Goal: Navigation & Orientation: Find specific page/section

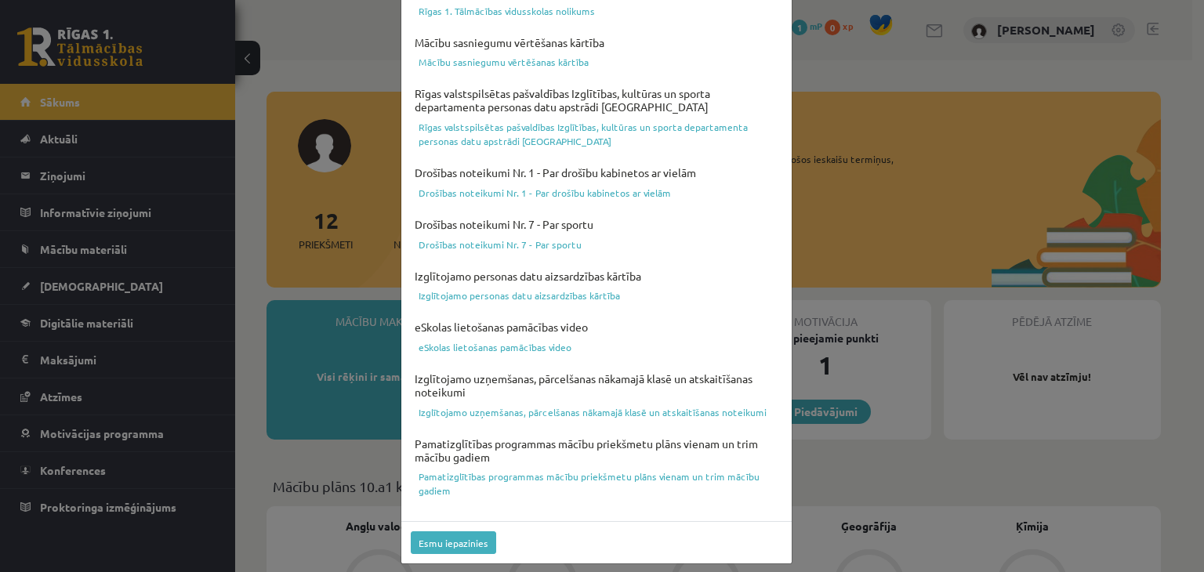
scroll to position [556, 0]
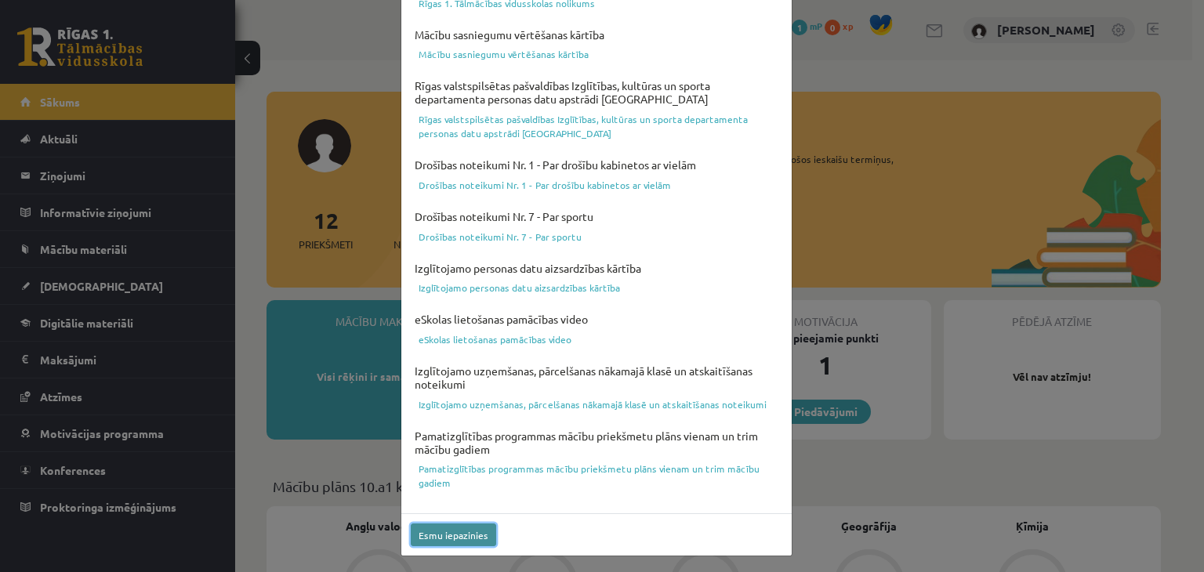
click at [458, 525] on button "Esmu iepazinies" at bounding box center [453, 534] width 85 height 23
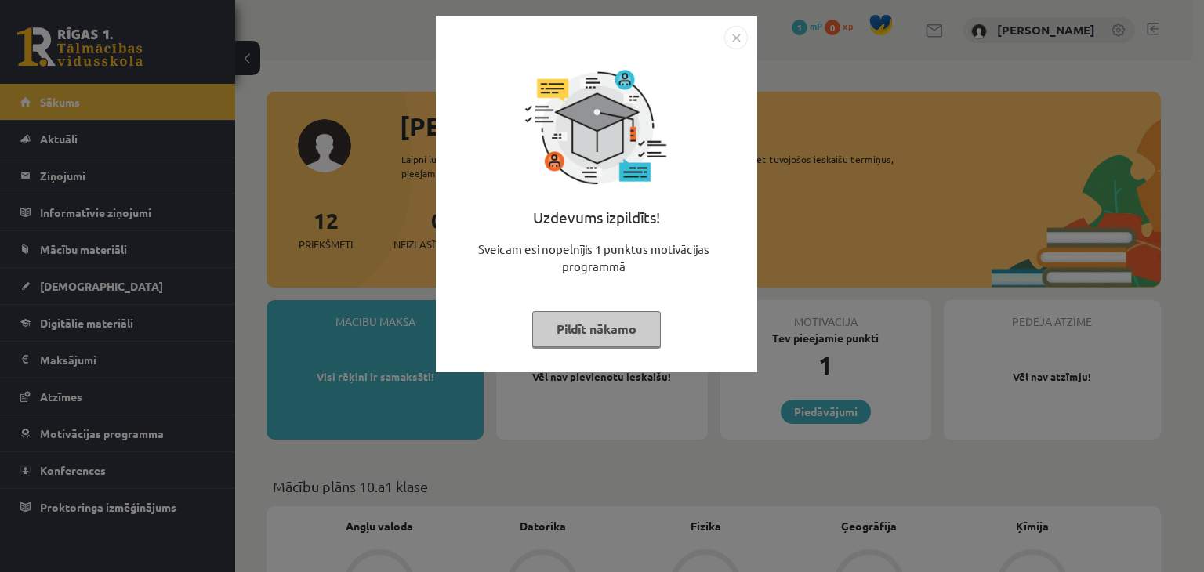
click at [576, 325] on button "Pildīt nākamo" at bounding box center [596, 329] width 129 height 36
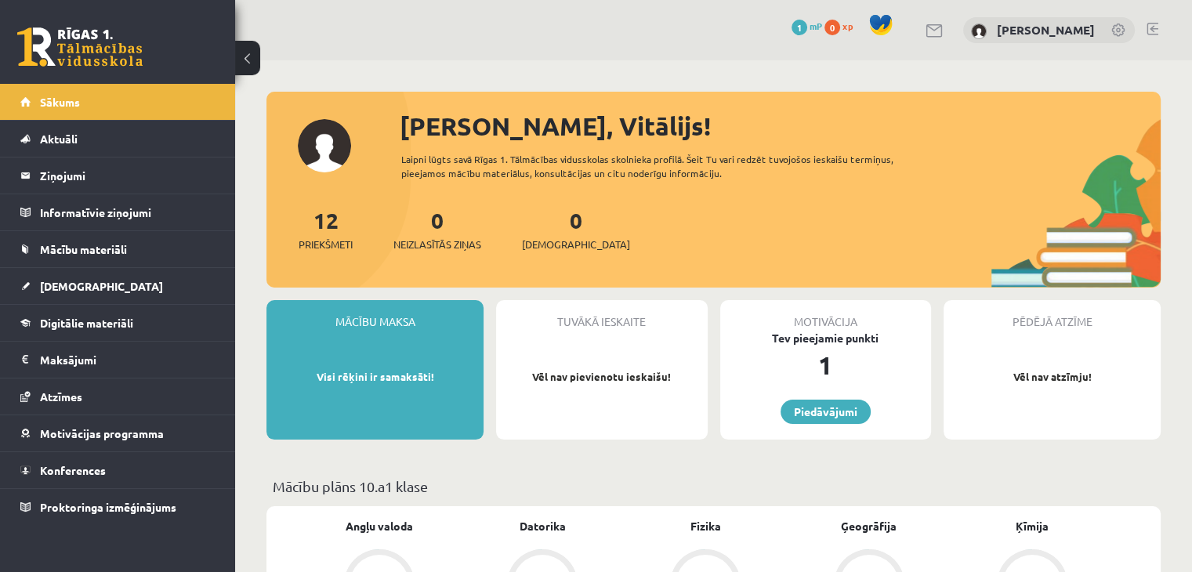
click at [330, 151] on div "Sveiks, Vitālijs! Laipni lūgts savā Rīgas 1. Tālmācības vidusskolas skolnieka p…" at bounding box center [713, 197] width 894 height 180
click at [1031, 33] on link "[PERSON_NAME]" at bounding box center [1046, 30] width 98 height 16
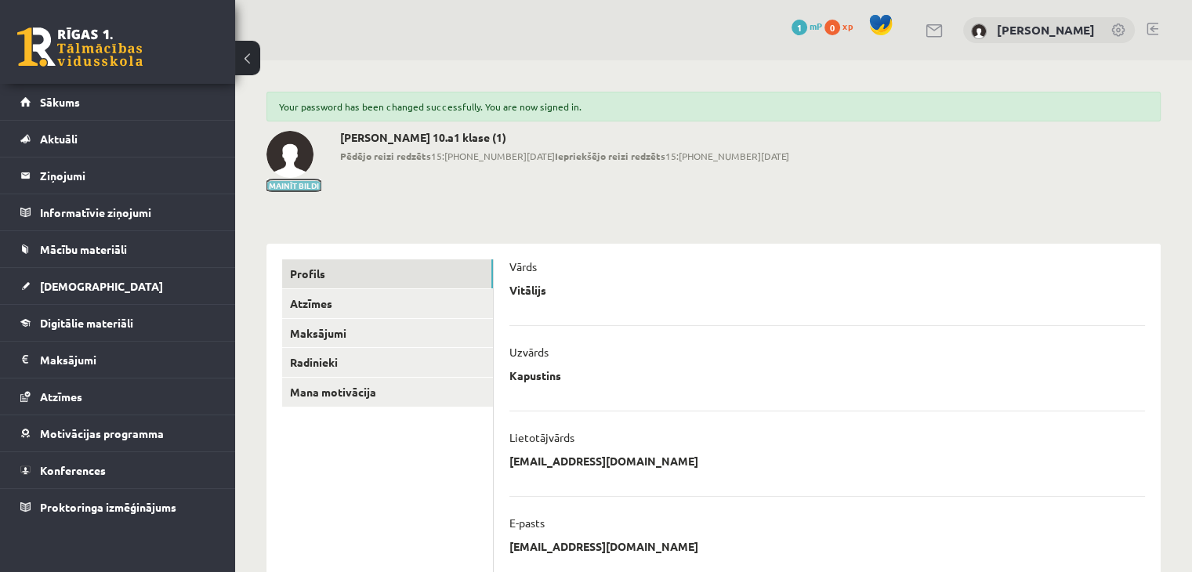
click at [295, 183] on button "Mainīt bildi" at bounding box center [293, 185] width 55 height 9
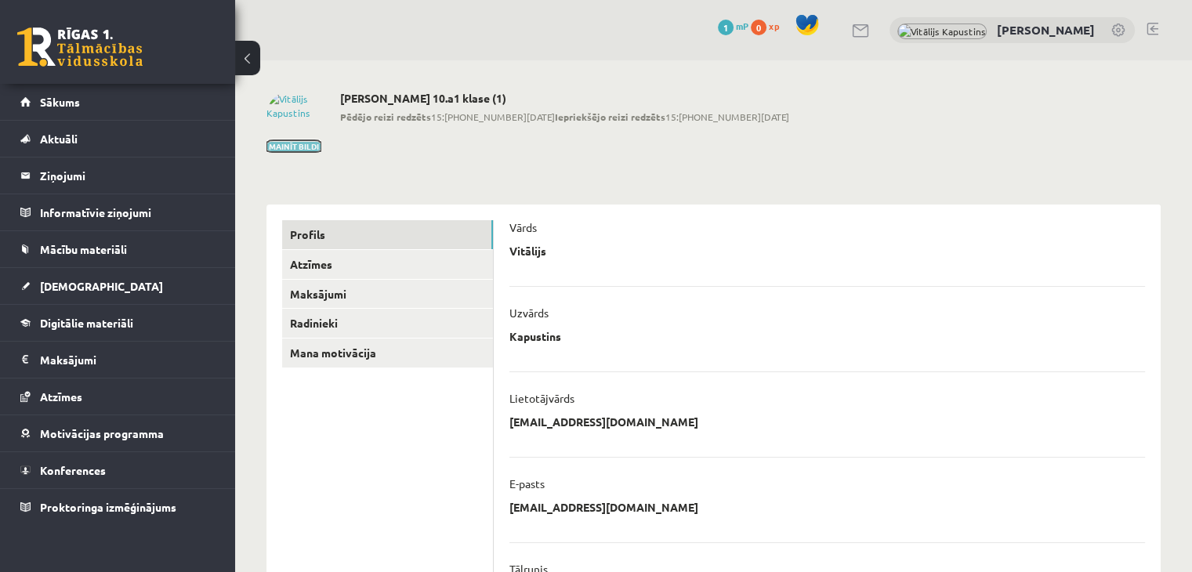
click at [301, 150] on button "Mainīt bildi" at bounding box center [293, 146] width 55 height 9
click at [291, 112] on img at bounding box center [289, 115] width 47 height 47
click at [310, 147] on button "Mainīt bildi" at bounding box center [293, 146] width 55 height 9
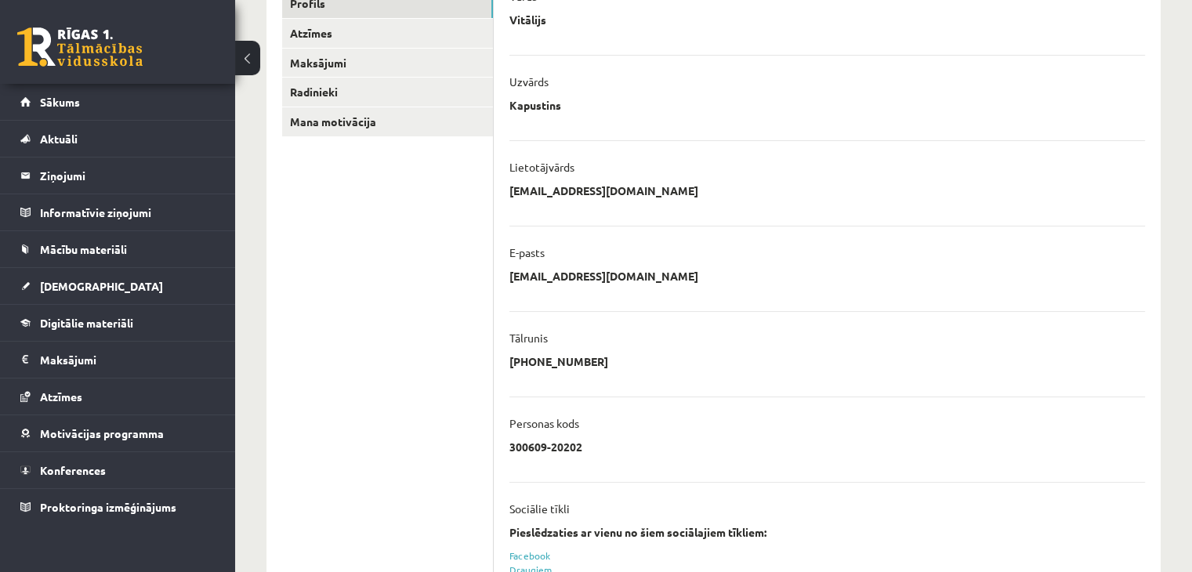
scroll to position [59, 0]
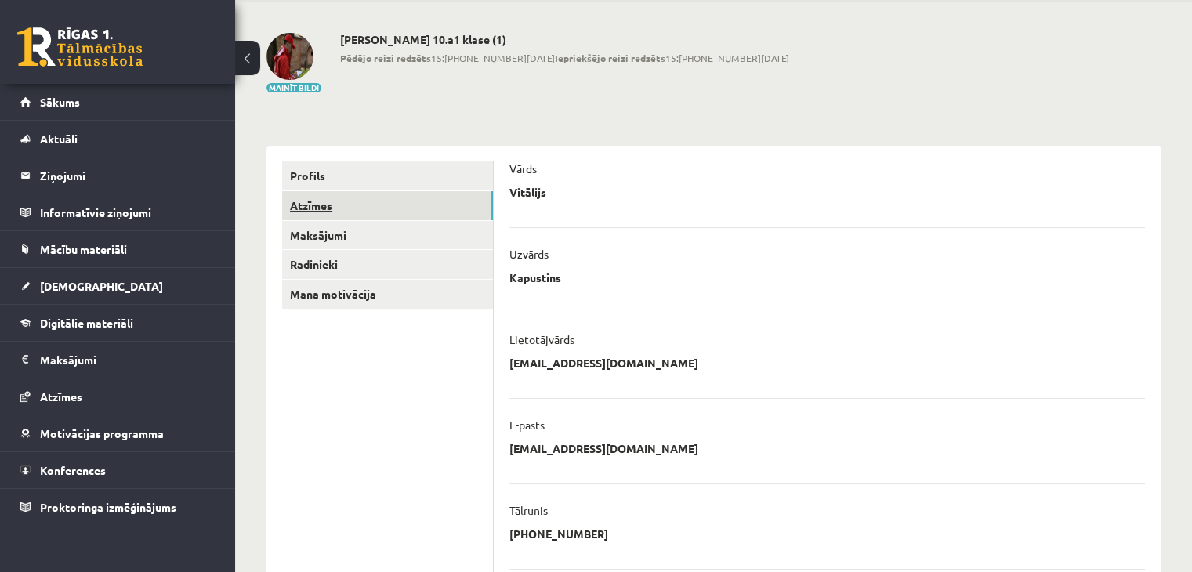
click at [395, 207] on link "Atzīmes" at bounding box center [387, 205] width 211 height 29
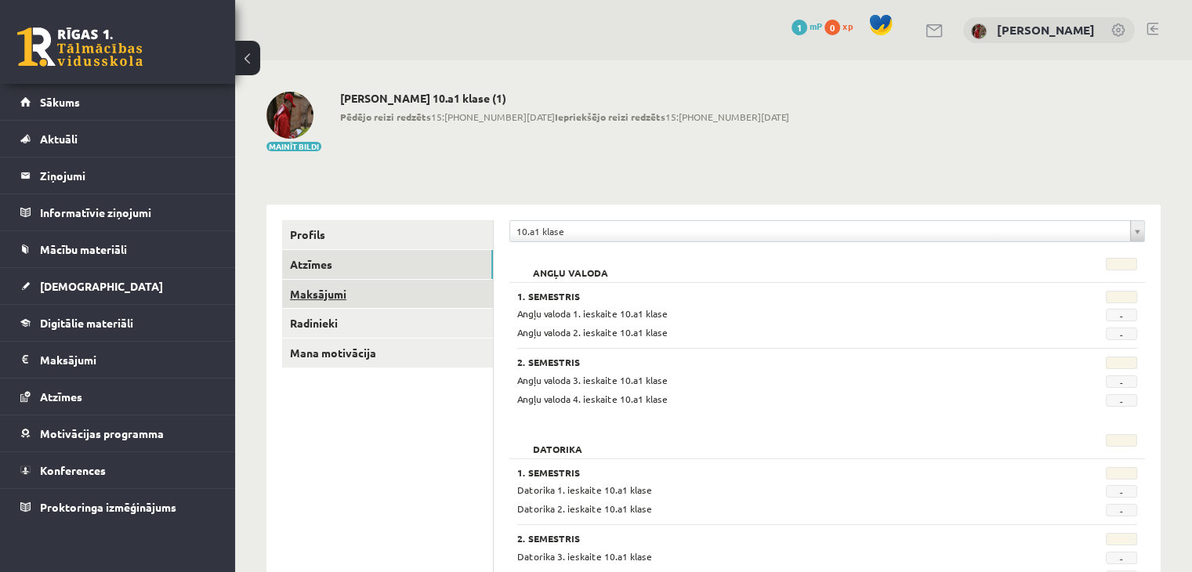
click at [401, 295] on link "Maksājumi" at bounding box center [387, 294] width 211 height 29
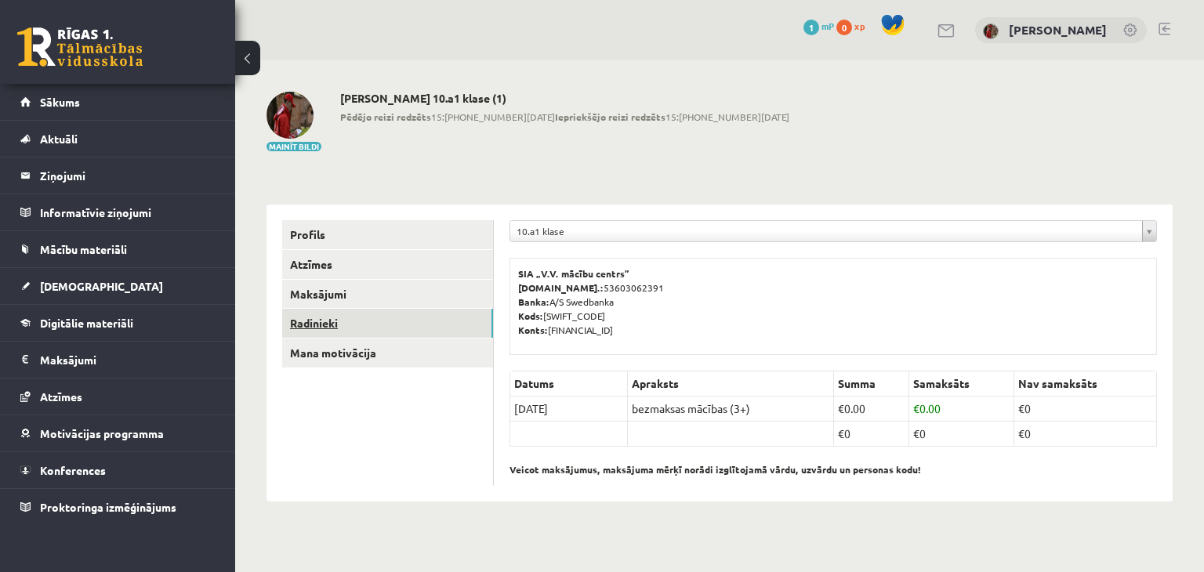
click at [351, 317] on link "Radinieki" at bounding box center [387, 323] width 211 height 29
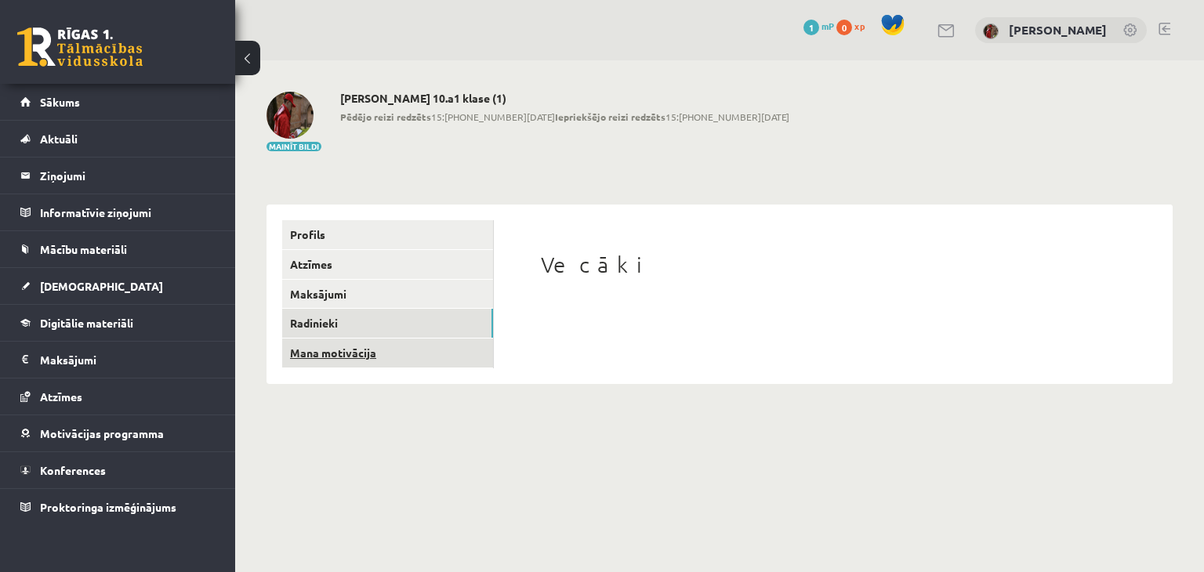
click at [380, 355] on link "Mana motivācija" at bounding box center [387, 353] width 211 height 29
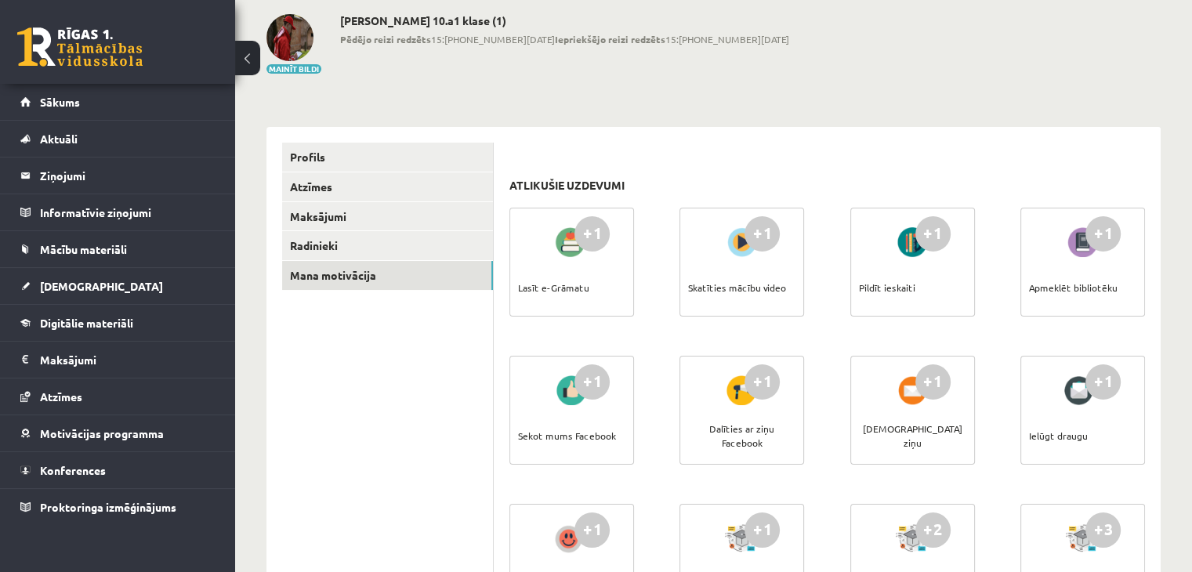
scroll to position [78, 0]
click at [900, 289] on div "Pildīt ieskaiti" at bounding box center [887, 286] width 56 height 55
click at [137, 89] on link "Sākums" at bounding box center [117, 102] width 195 height 36
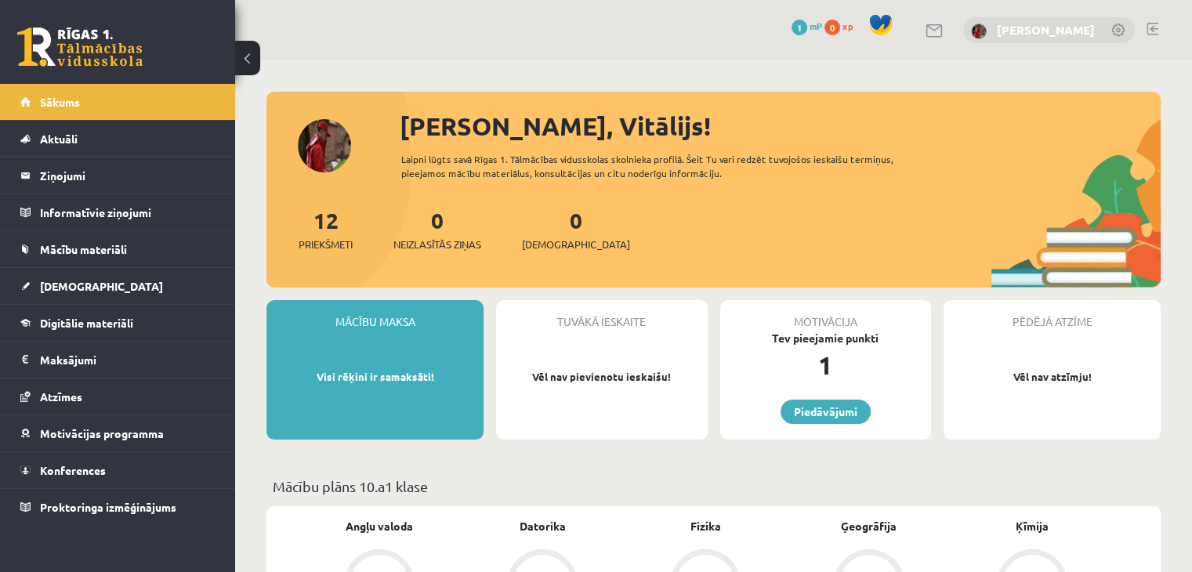
click at [1066, 26] on link "[PERSON_NAME]" at bounding box center [1046, 30] width 98 height 16
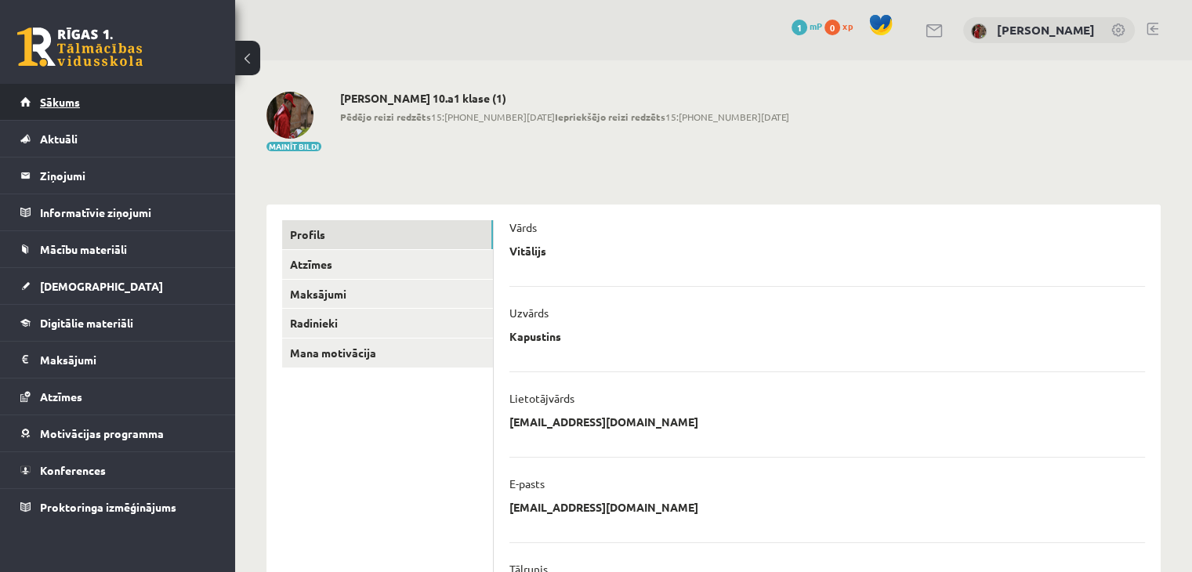
click at [137, 114] on link "Sākums" at bounding box center [117, 102] width 195 height 36
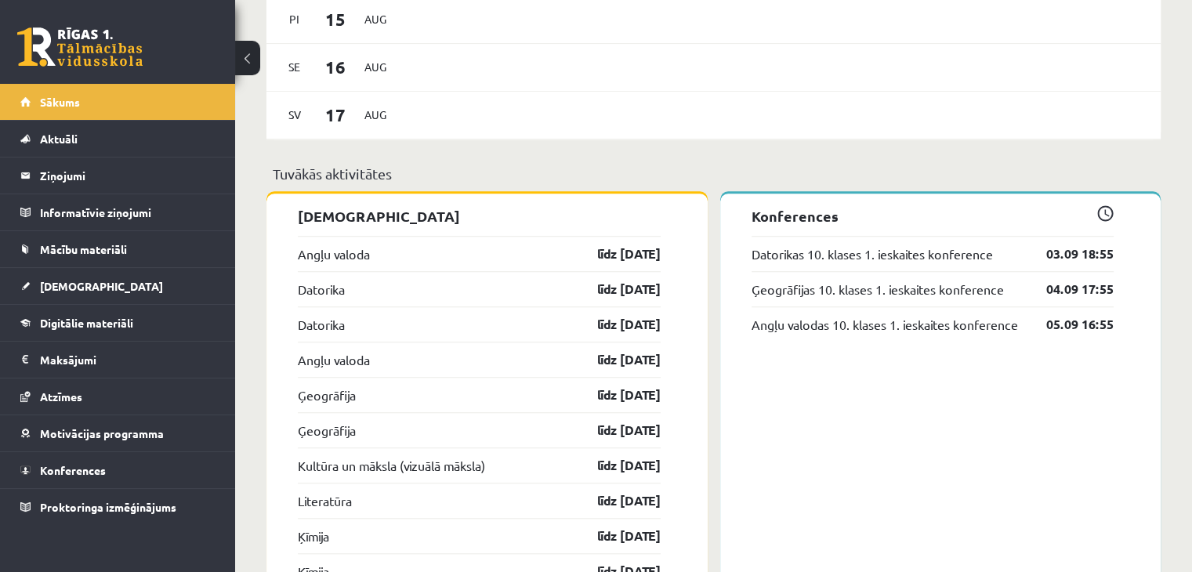
scroll to position [1254, 0]
click at [599, 255] on link "līdz [DATE]" at bounding box center [615, 252] width 91 height 19
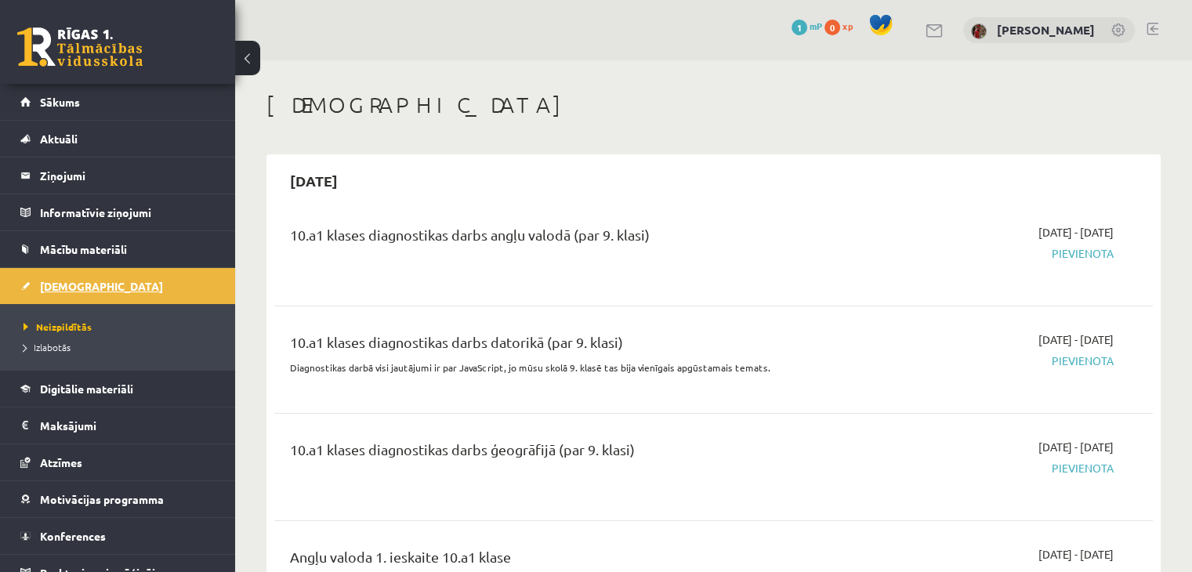
click at [81, 286] on span "[DEMOGRAPHIC_DATA]" at bounding box center [101, 286] width 123 height 14
click at [86, 424] on legend "Maksājumi 0" at bounding box center [128, 425] width 176 height 36
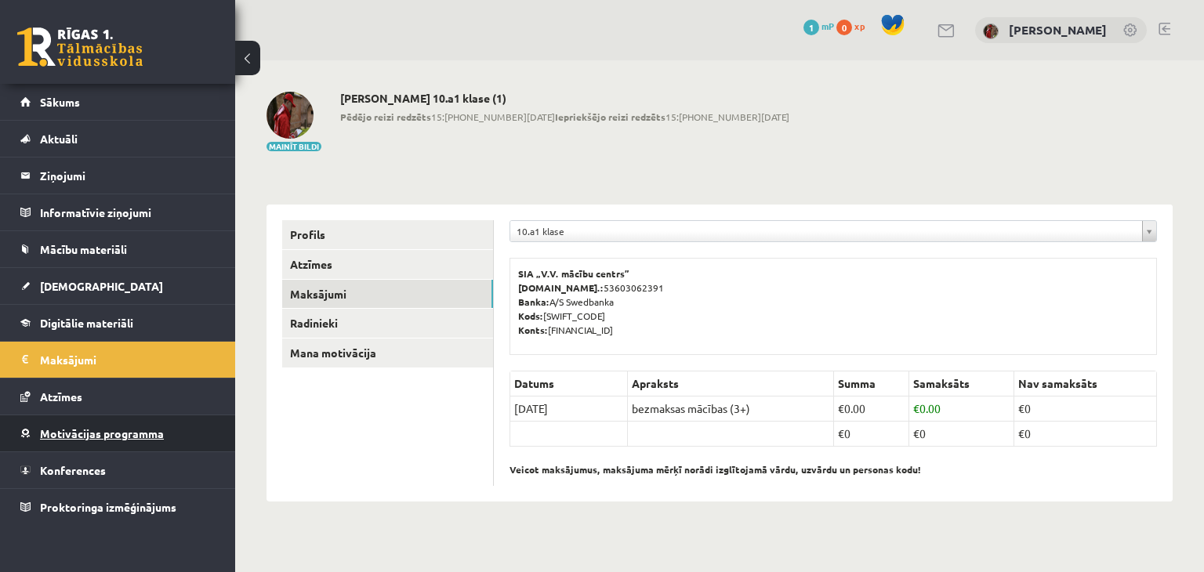
click at [69, 429] on span "Motivācijas programma" at bounding box center [102, 433] width 124 height 14
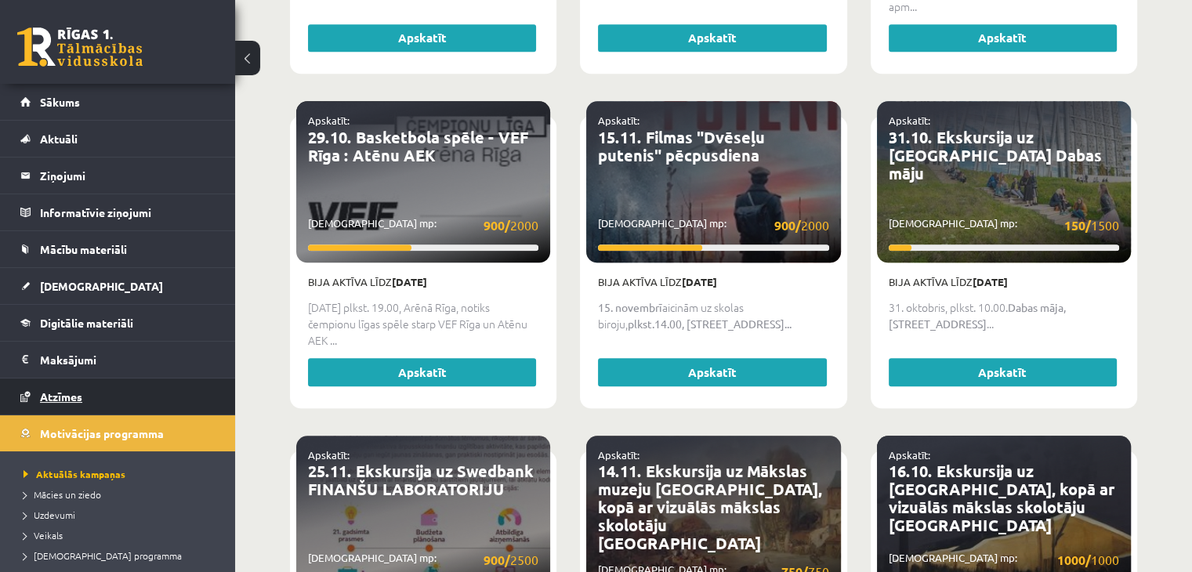
scroll to position [1567, 0]
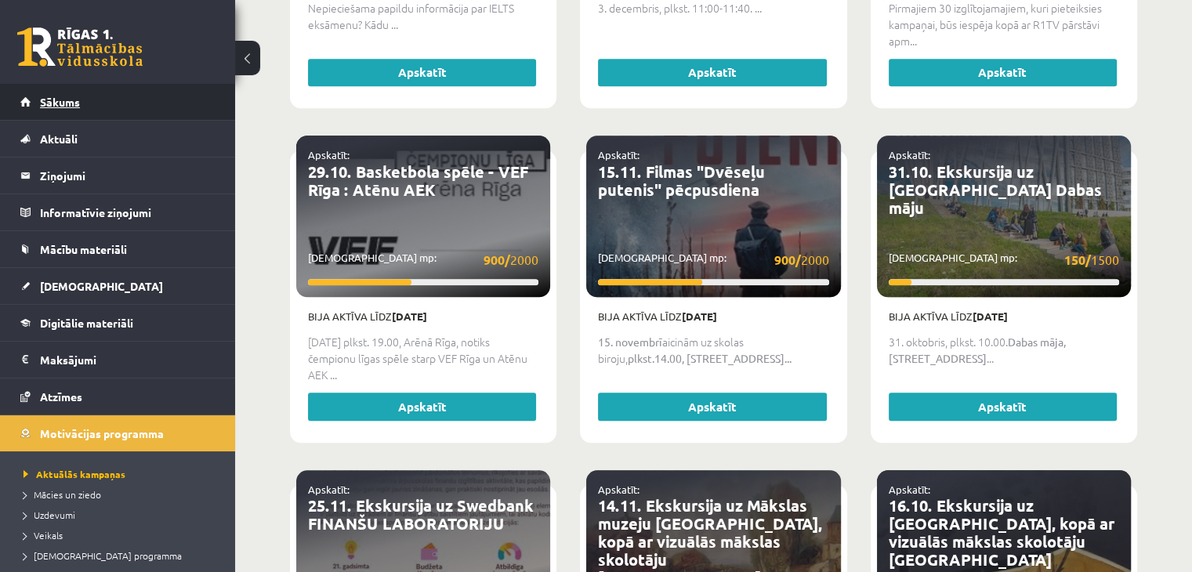
click at [81, 107] on link "Sākums" at bounding box center [117, 102] width 195 height 36
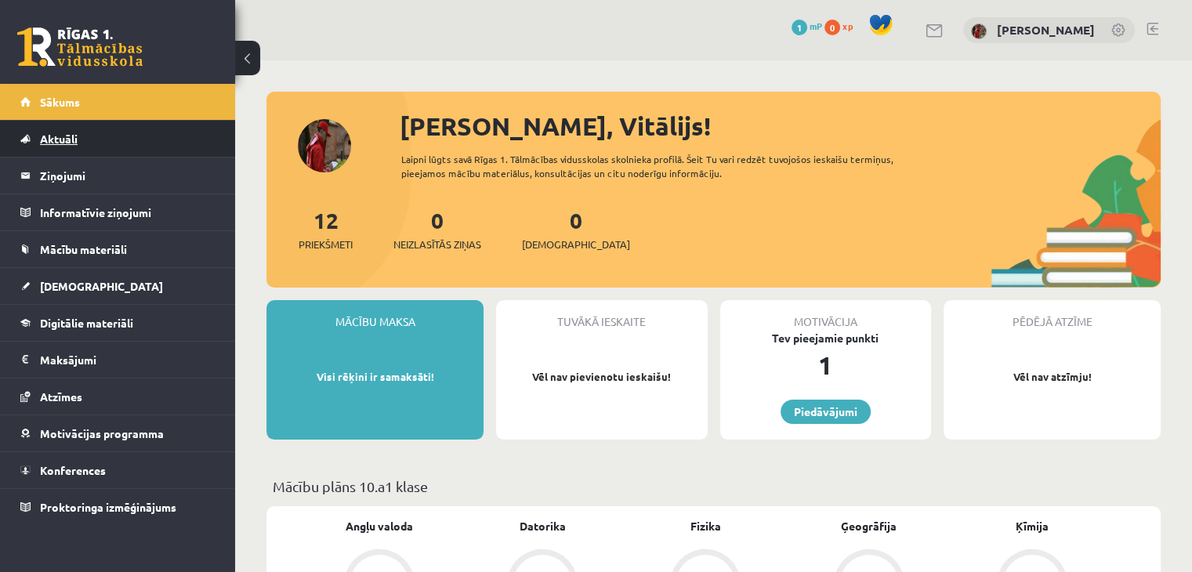
click at [76, 133] on span "Aktuāli" at bounding box center [59, 139] width 38 height 14
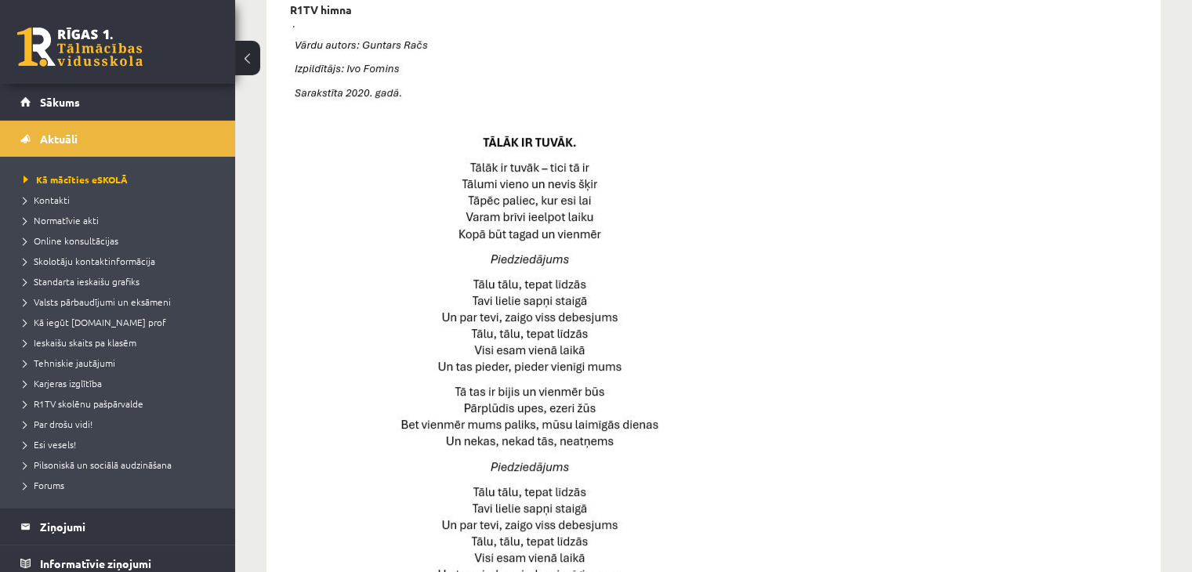
scroll to position [705, 0]
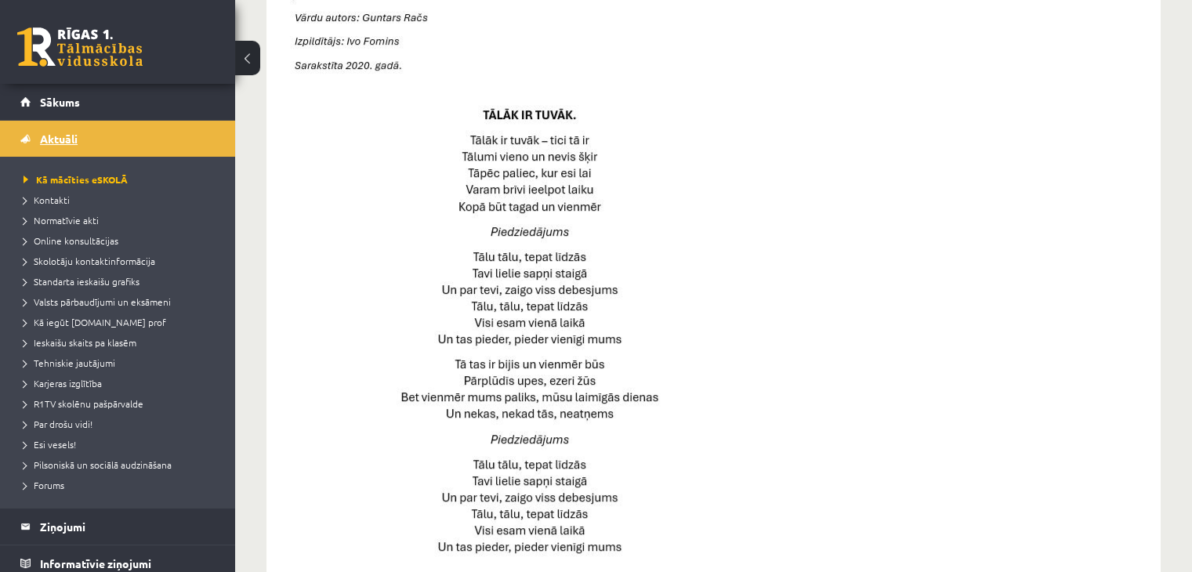
click at [154, 143] on link "Aktuāli" at bounding box center [117, 139] width 195 height 36
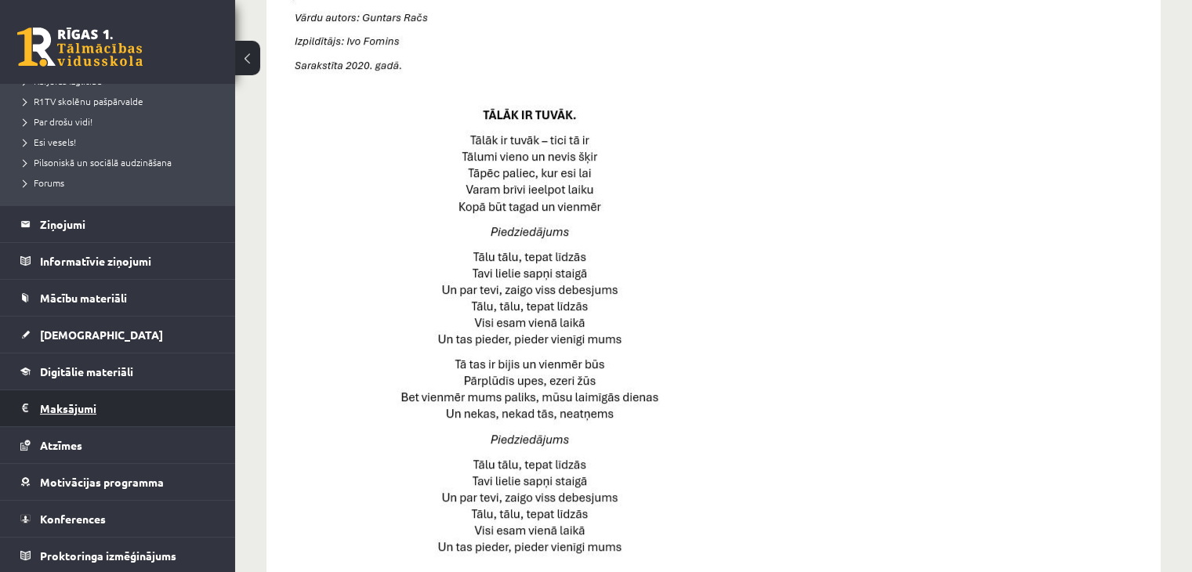
click at [71, 408] on legend "Maksājumi 0" at bounding box center [128, 408] width 176 height 36
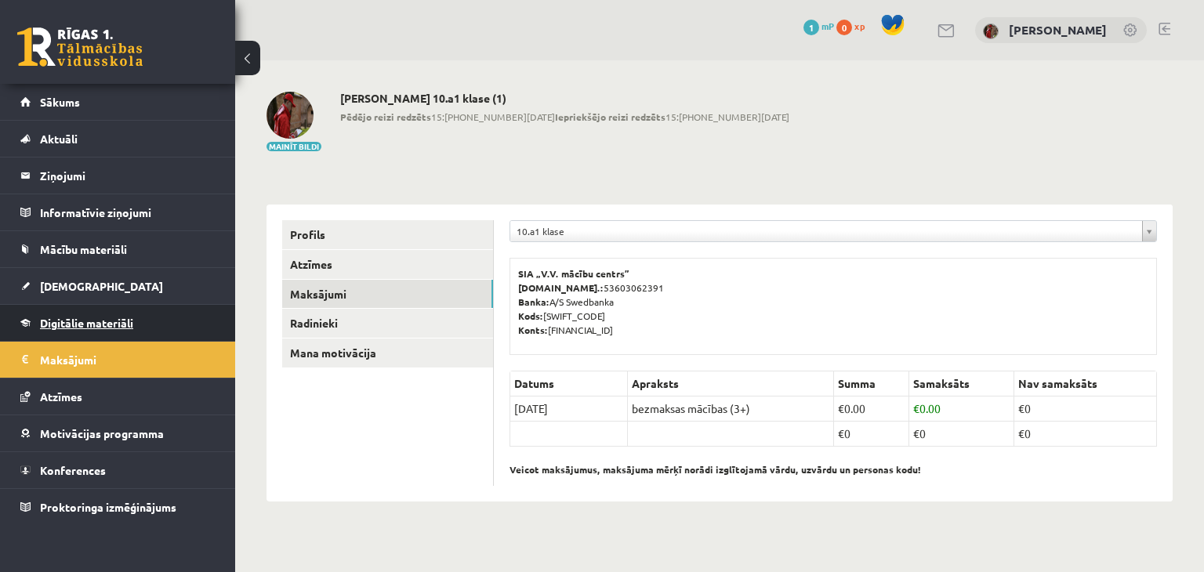
click at [124, 330] on link "Digitālie materiāli" at bounding box center [117, 323] width 195 height 36
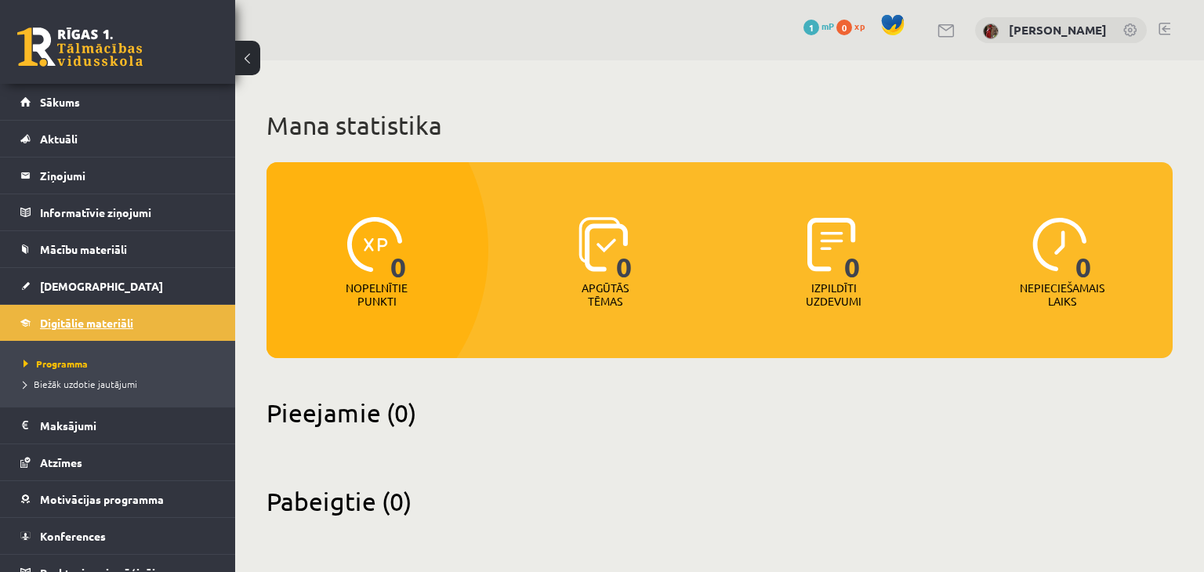
click at [133, 316] on span "Digitālie materiāli" at bounding box center [86, 323] width 93 height 14
click at [130, 114] on link "Sākums" at bounding box center [117, 102] width 195 height 36
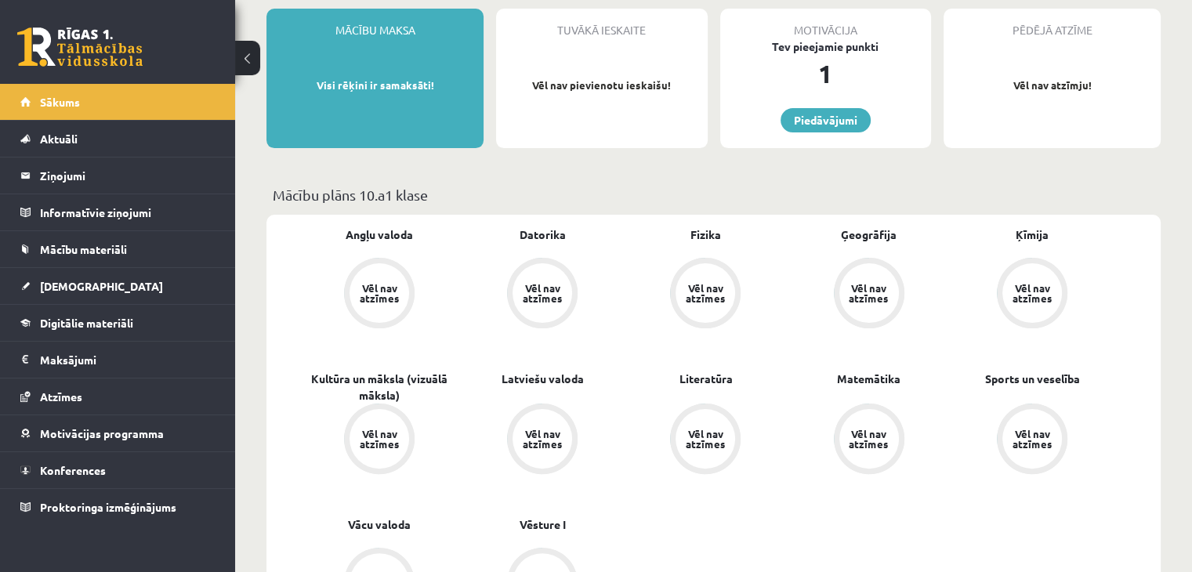
scroll to position [392, 0]
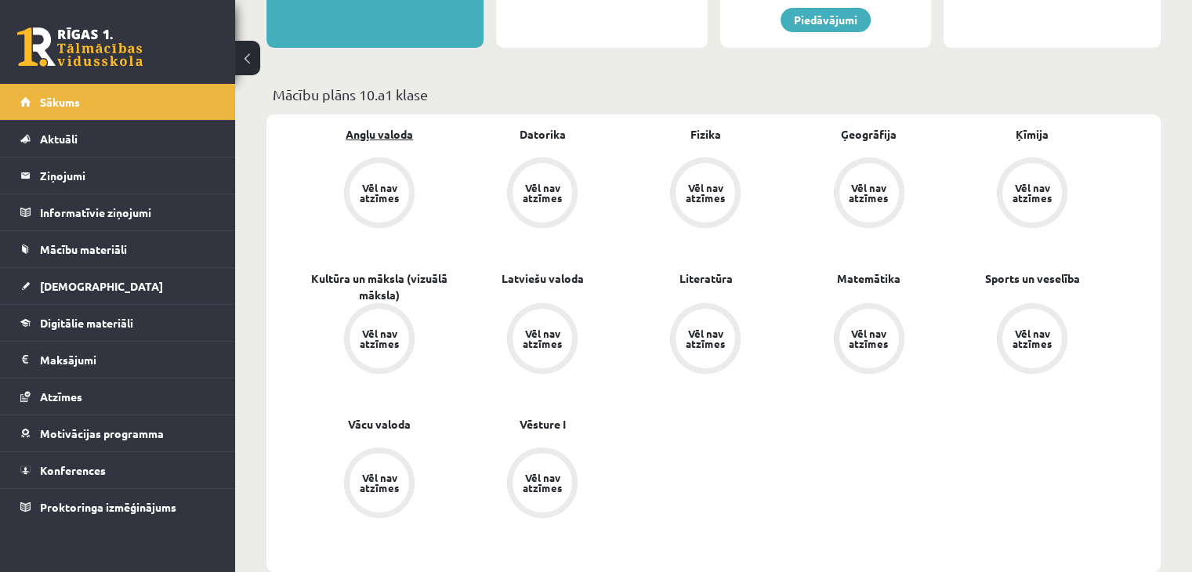
click at [355, 139] on link "Angļu valoda" at bounding box center [379, 134] width 67 height 16
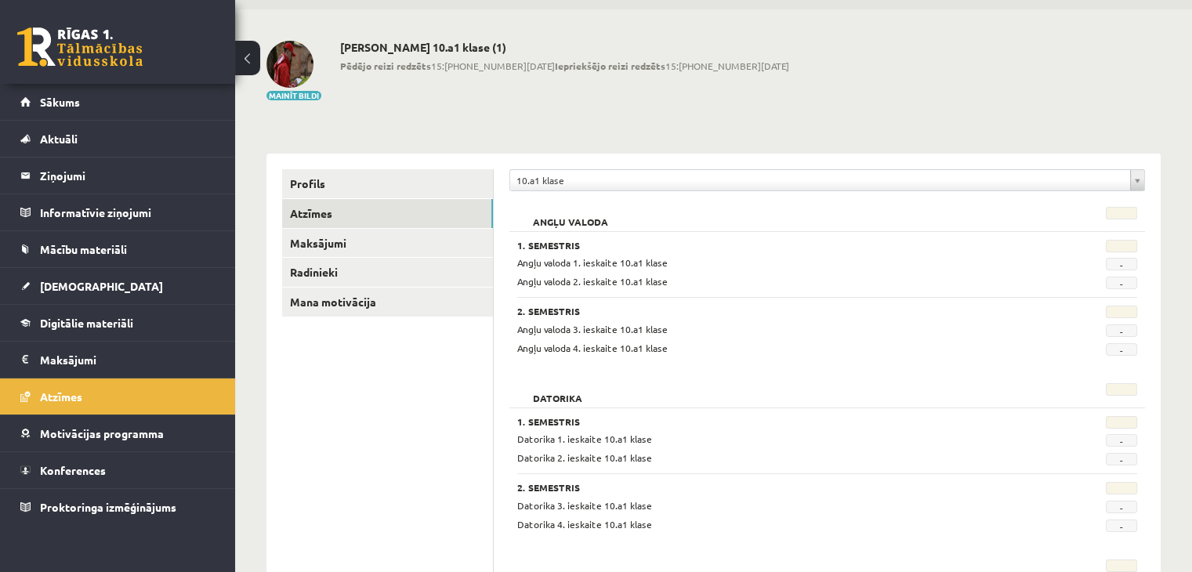
scroll to position [78, 0]
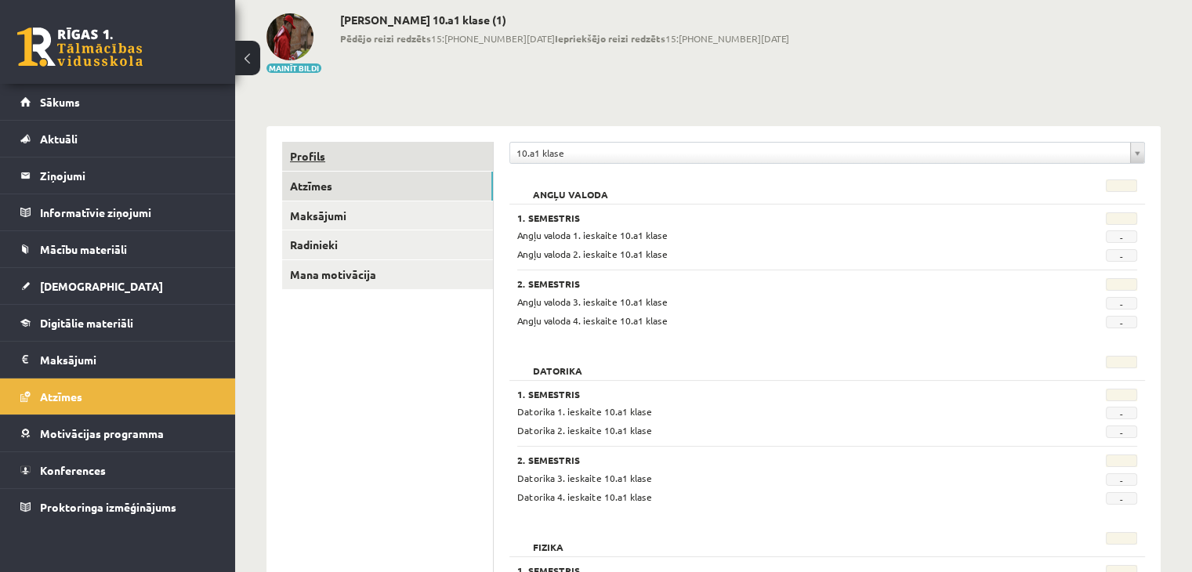
click at [321, 160] on link "Profils" at bounding box center [387, 156] width 211 height 29
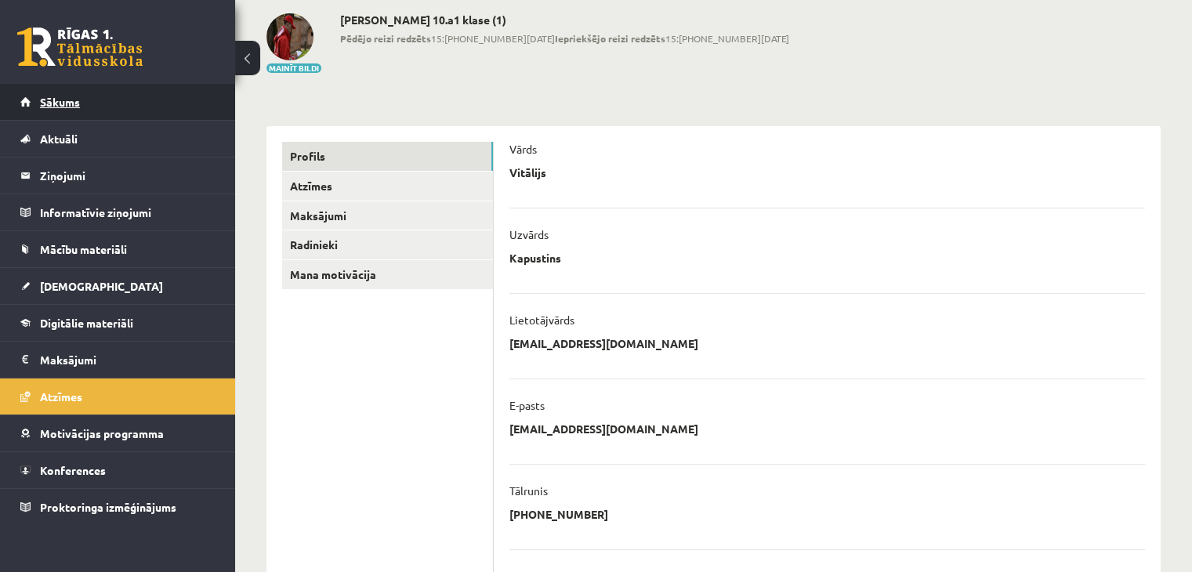
click at [85, 101] on link "Sākums" at bounding box center [117, 102] width 195 height 36
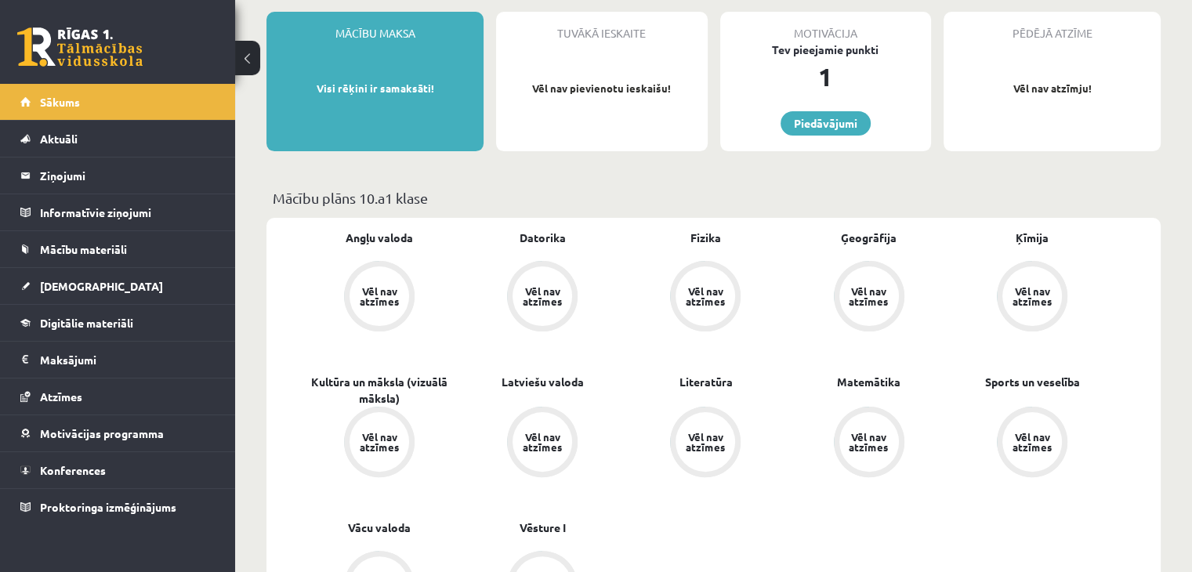
scroll to position [392, 0]
